Goal: Task Accomplishment & Management: Use online tool/utility

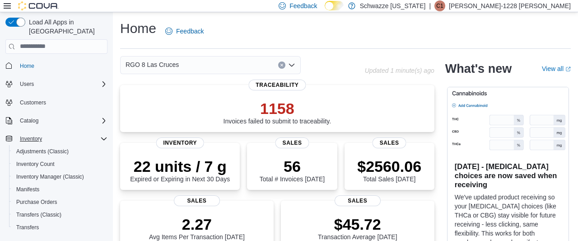
click at [103, 135] on icon "Complex example" at bounding box center [103, 138] width 7 height 7
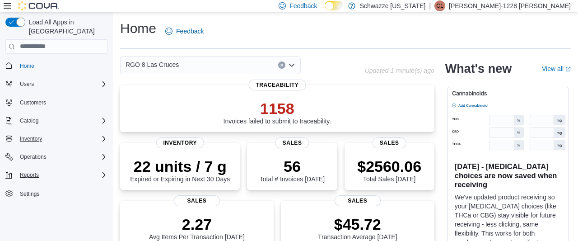
click at [70, 171] on div "Reports" at bounding box center [61, 174] width 91 height 11
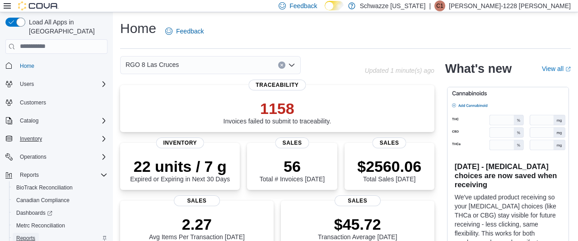
click at [28, 234] on span "Reports" at bounding box center [25, 237] width 19 height 7
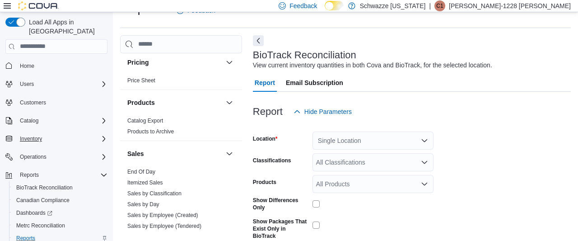
scroll to position [563, 0]
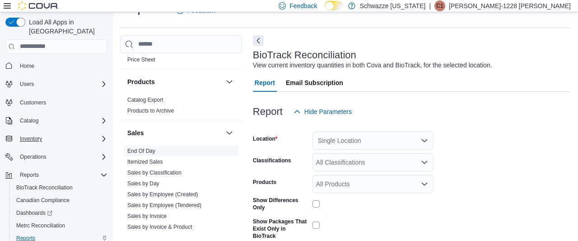
click at [138, 148] on link "End Of Day" at bounding box center [141, 151] width 28 height 6
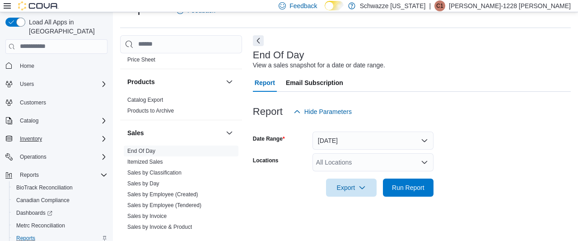
click at [375, 162] on div "All Locations" at bounding box center [372, 162] width 121 height 18
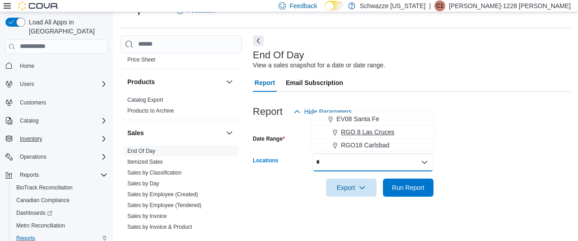
type input "*"
click at [375, 130] on span "RGO 8 Las Cruces" at bounding box center [367, 131] width 53 height 9
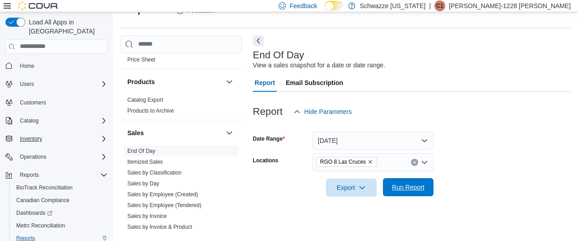
click at [420, 183] on span "Run Report" at bounding box center [408, 186] width 33 height 9
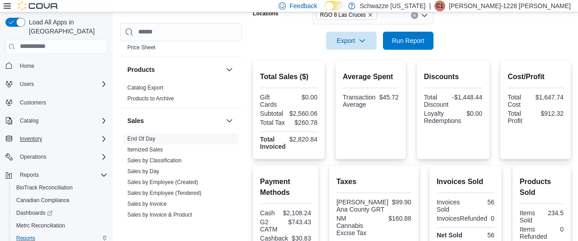
scroll to position [175, 0]
